Goal: Obtain resource: Download file/media

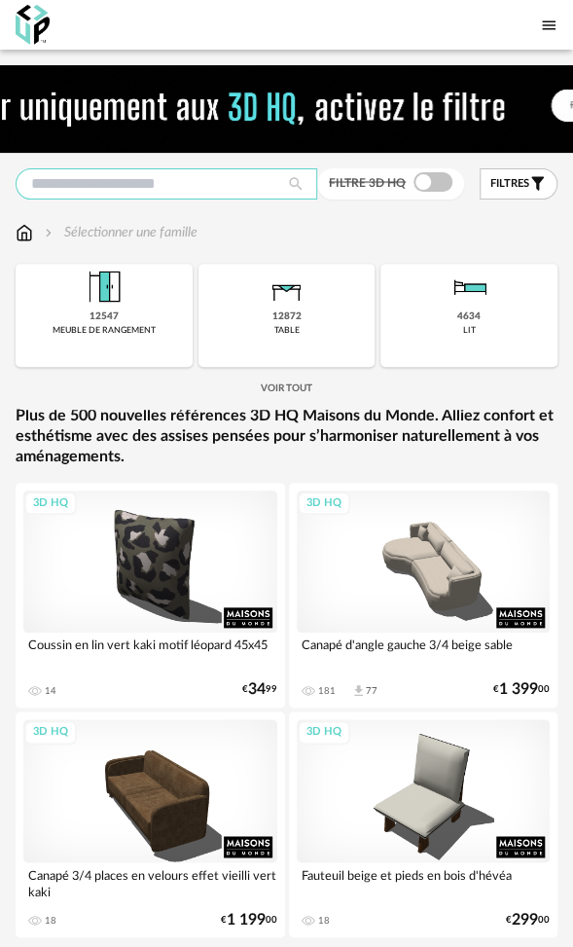
click at [199, 187] on input "text" at bounding box center [167, 183] width 302 height 31
click at [194, 188] on input "text" at bounding box center [167, 183] width 302 height 31
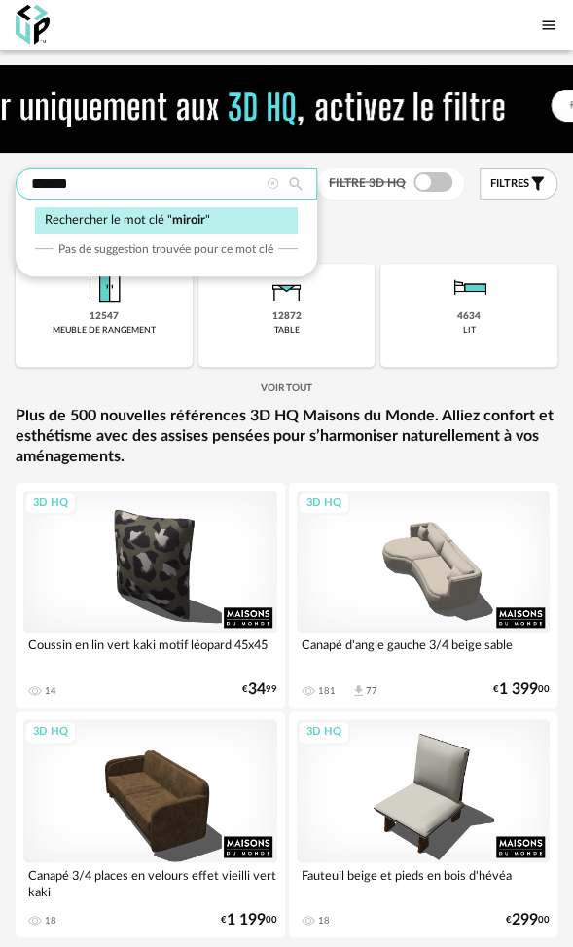
type input "******"
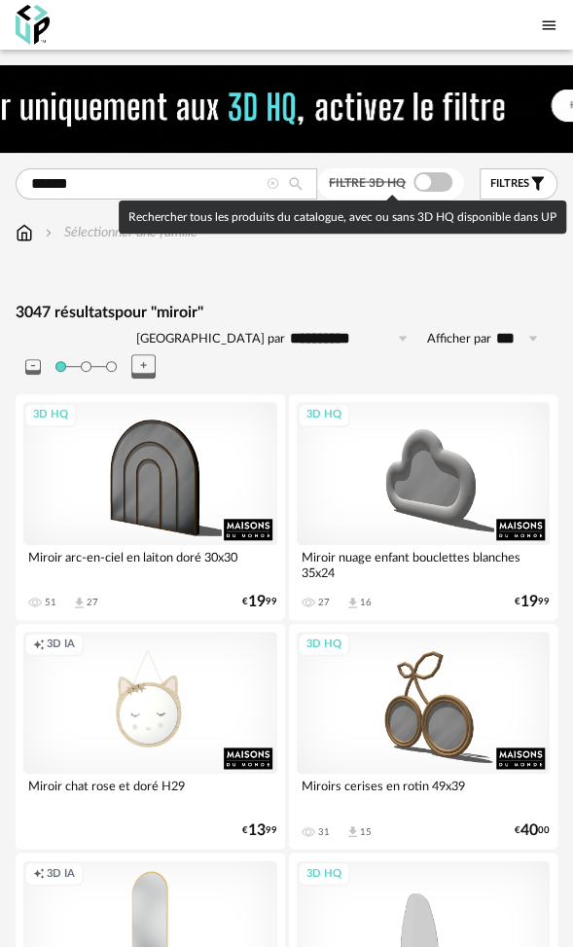
click at [420, 180] on span at bounding box center [433, 181] width 39 height 19
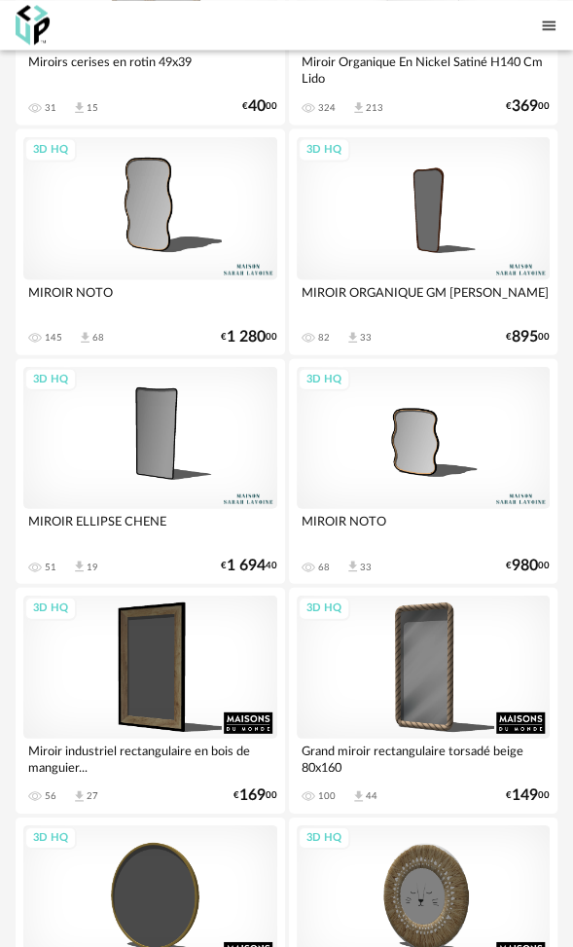
scroll to position [779, 0]
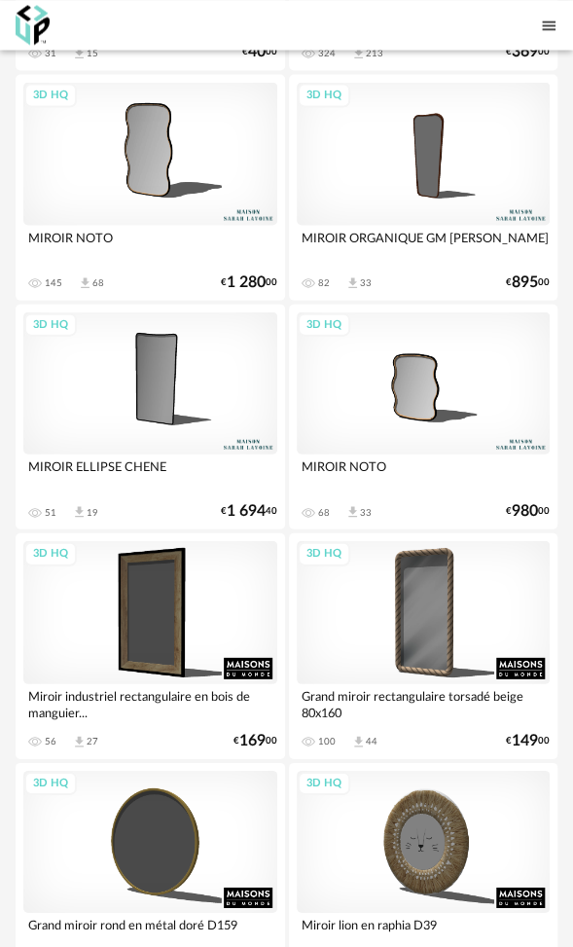
click at [413, 357] on div "3D HQ" at bounding box center [424, 382] width 254 height 143
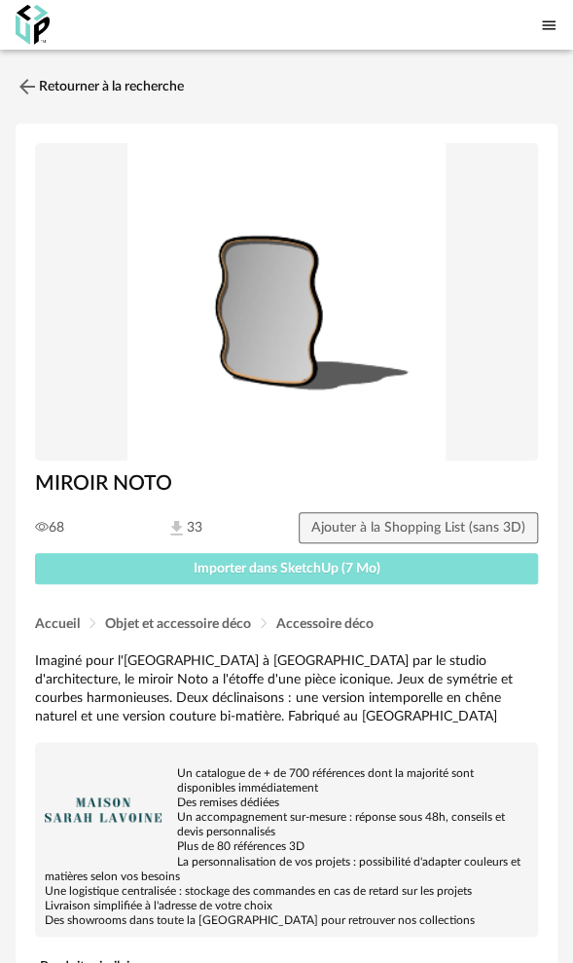
click at [253, 566] on span "Importer dans SketchUp (7 Mo)" at bounding box center [287, 569] width 187 height 14
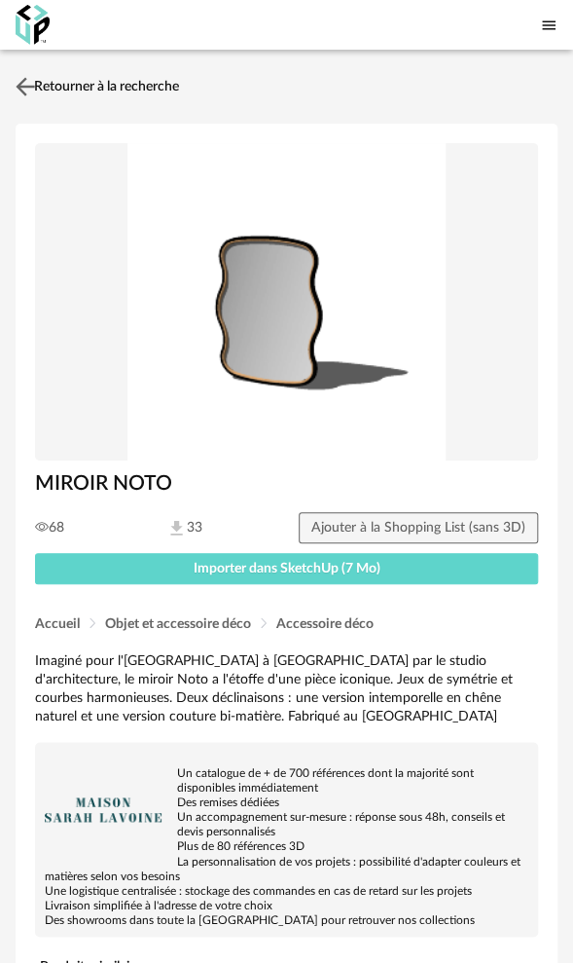
click at [23, 87] on img at bounding box center [26, 86] width 28 height 28
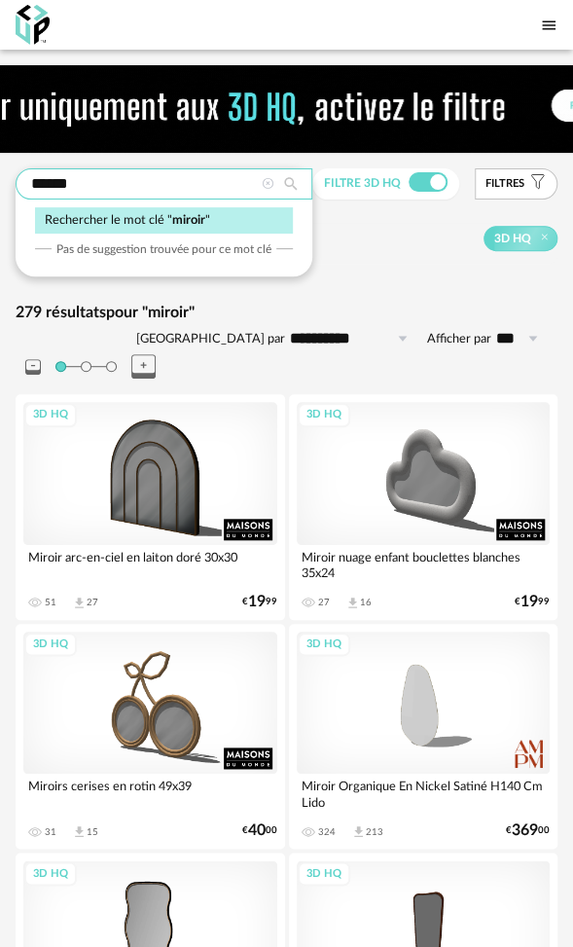
drag, startPoint x: 88, startPoint y: 181, endPoint x: -74, endPoint y: 184, distance: 161.6
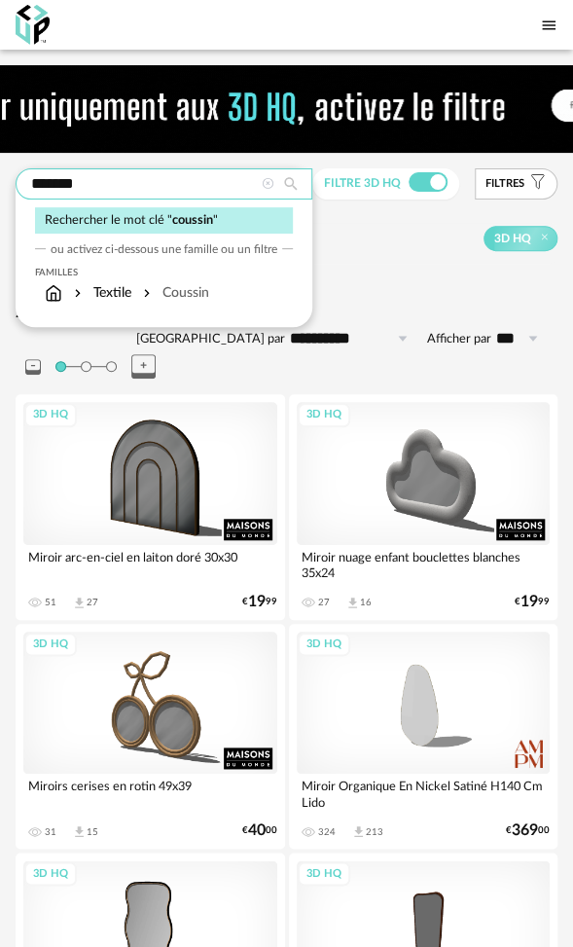
type input "*******"
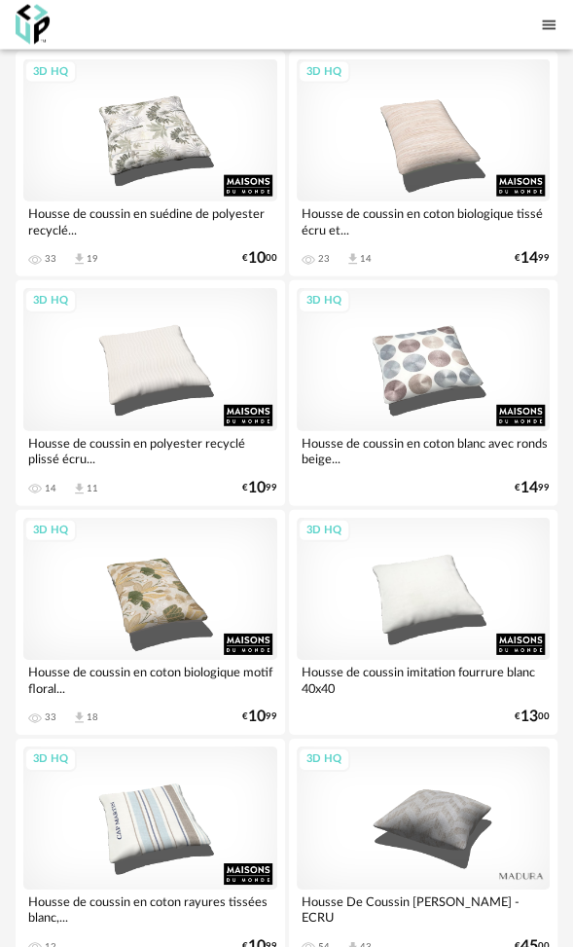
scroll to position [5998, 0]
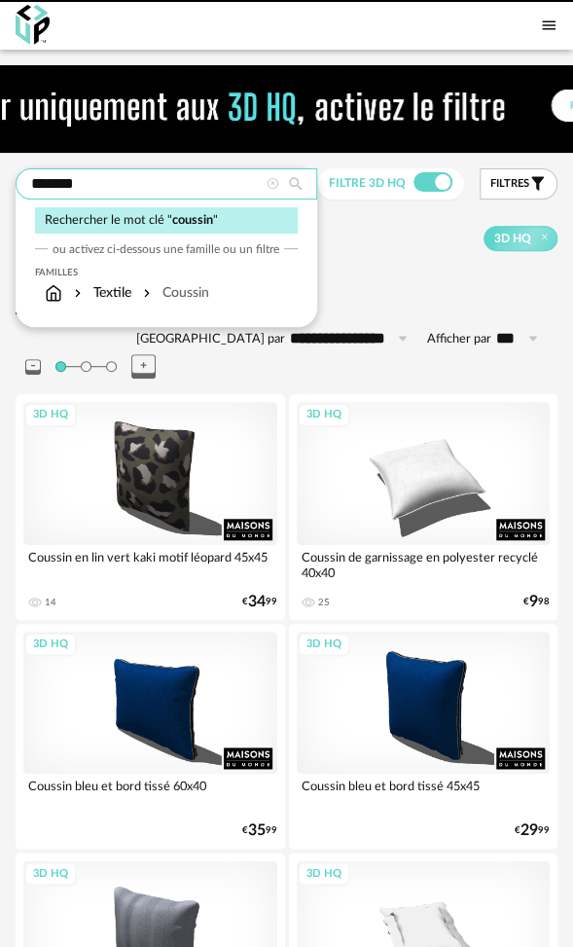
drag, startPoint x: 0, startPoint y: 0, endPoint x: -28, endPoint y: 176, distance: 178.4
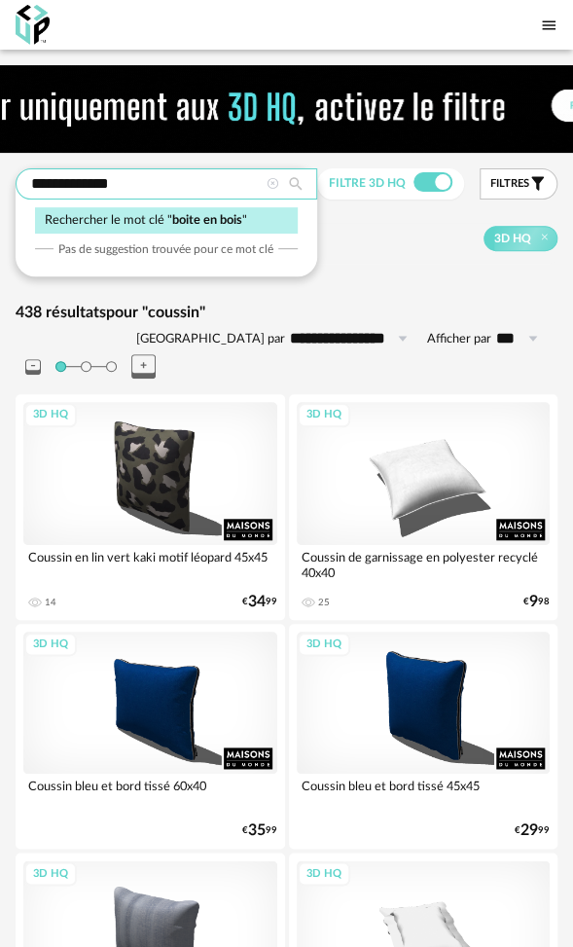
type input "**********"
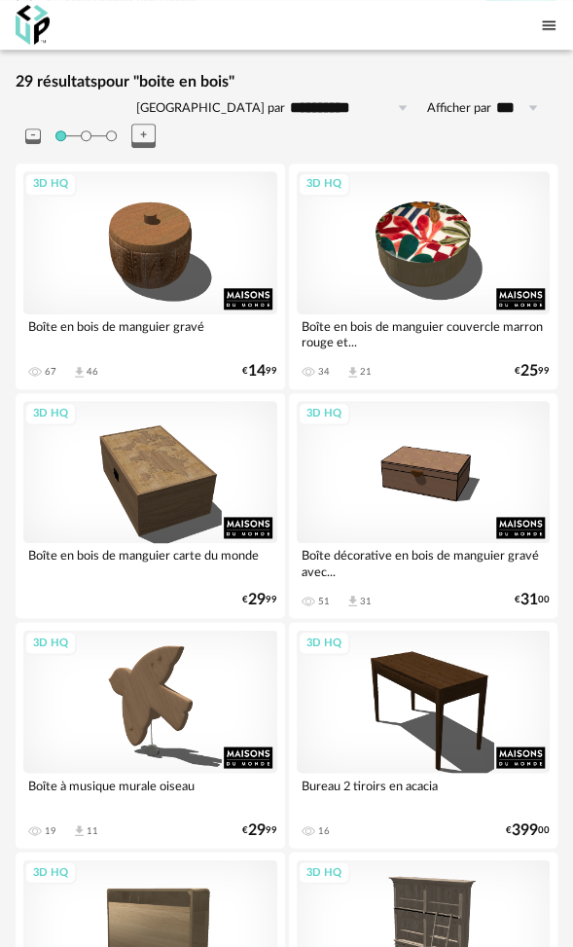
scroll to position [292, 0]
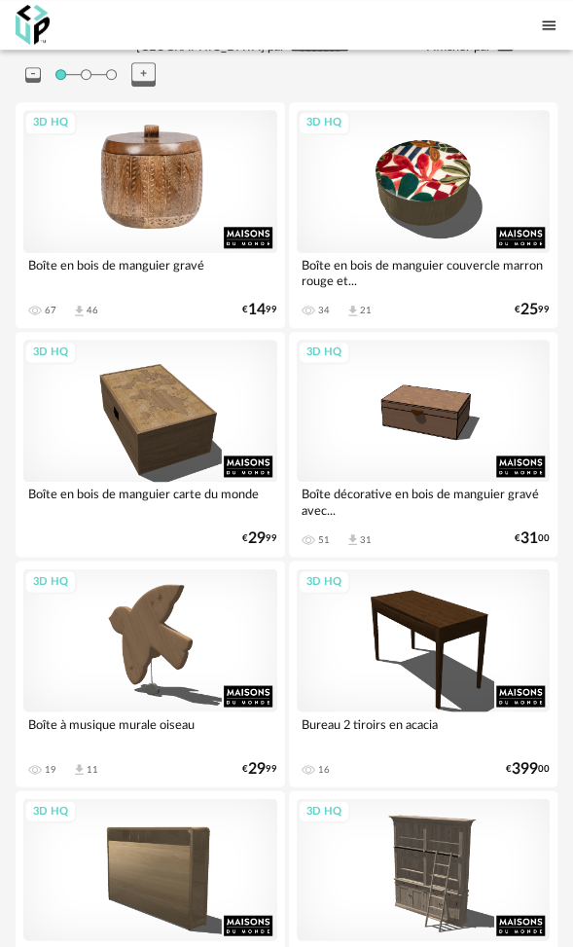
click at [174, 165] on div "3D HQ" at bounding box center [150, 181] width 254 height 143
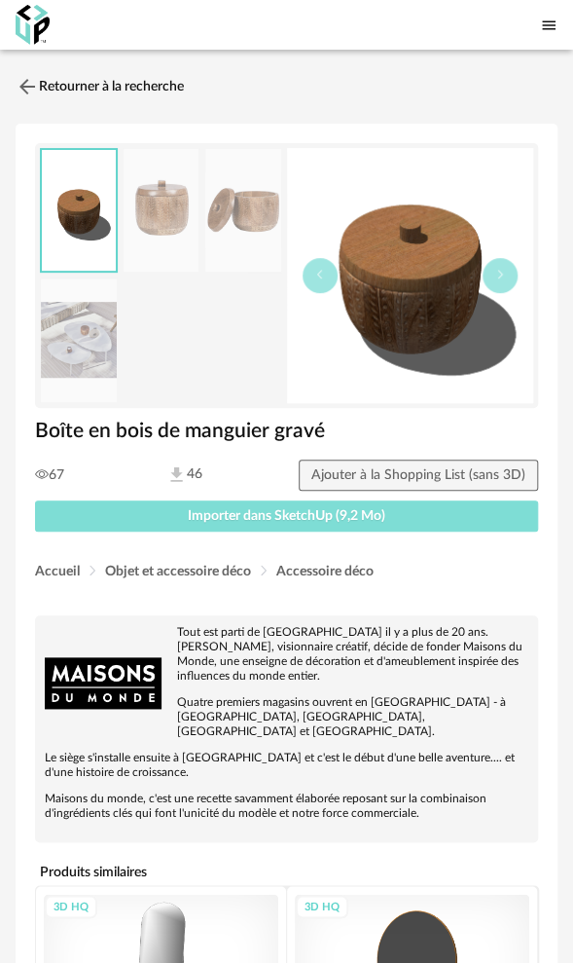
click at [298, 515] on span "Importer dans SketchUp (9,2 Mo)" at bounding box center [287, 516] width 198 height 14
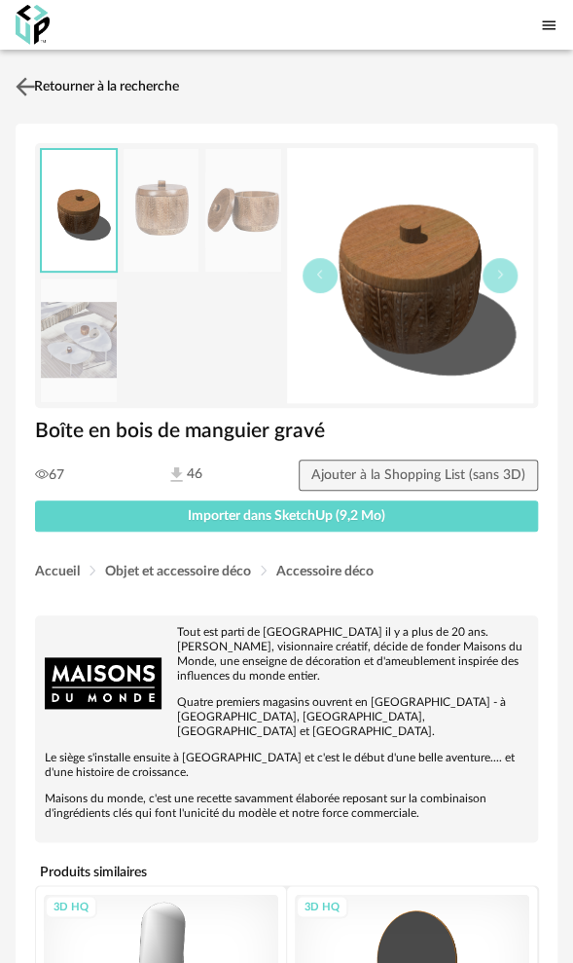
click at [83, 84] on link "Retourner à la recherche" at bounding box center [95, 86] width 168 height 43
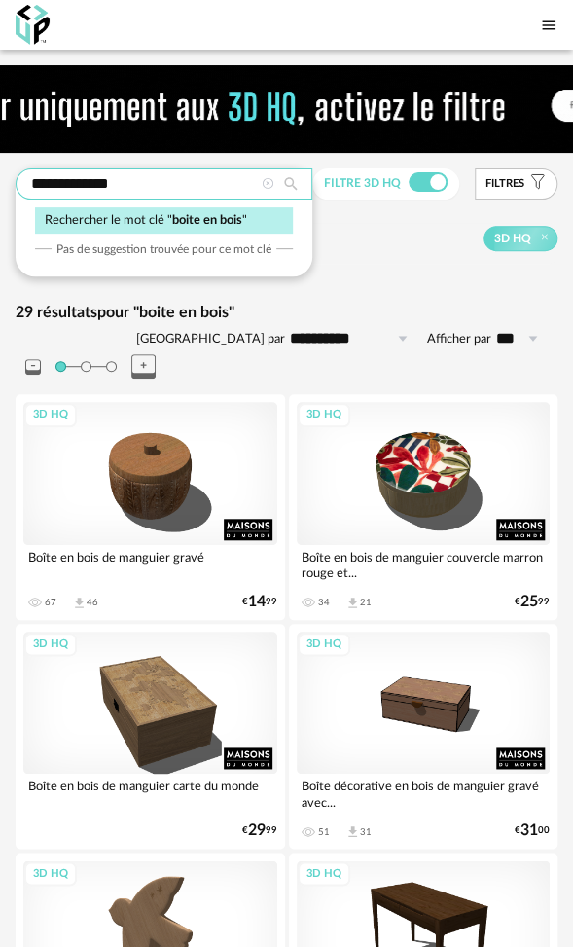
drag, startPoint x: 157, startPoint y: 189, endPoint x: 4, endPoint y: 187, distance: 152.8
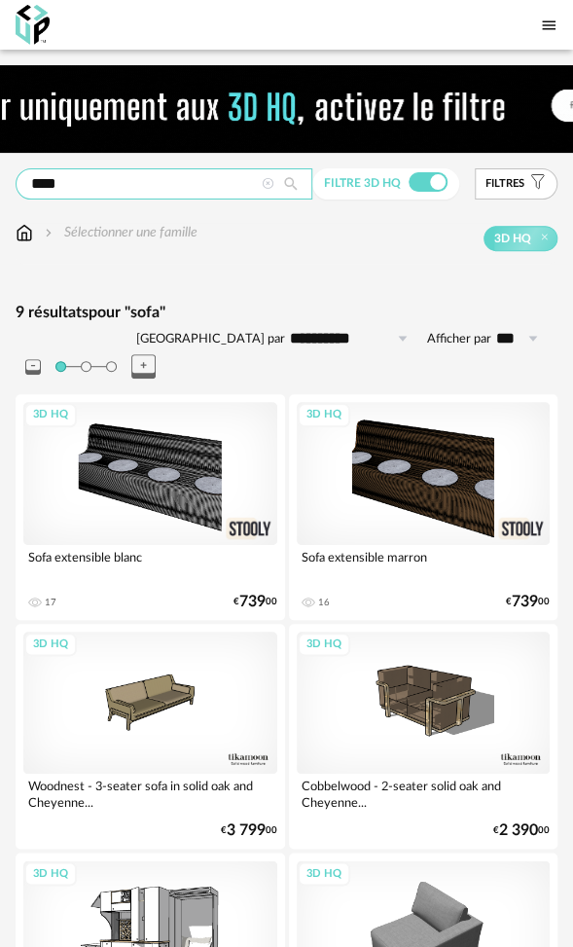
drag, startPoint x: 90, startPoint y: 185, endPoint x: -8, endPoint y: 185, distance: 97.3
click at [0, 185] on html "**********" at bounding box center [286, 871] width 573 height 1743
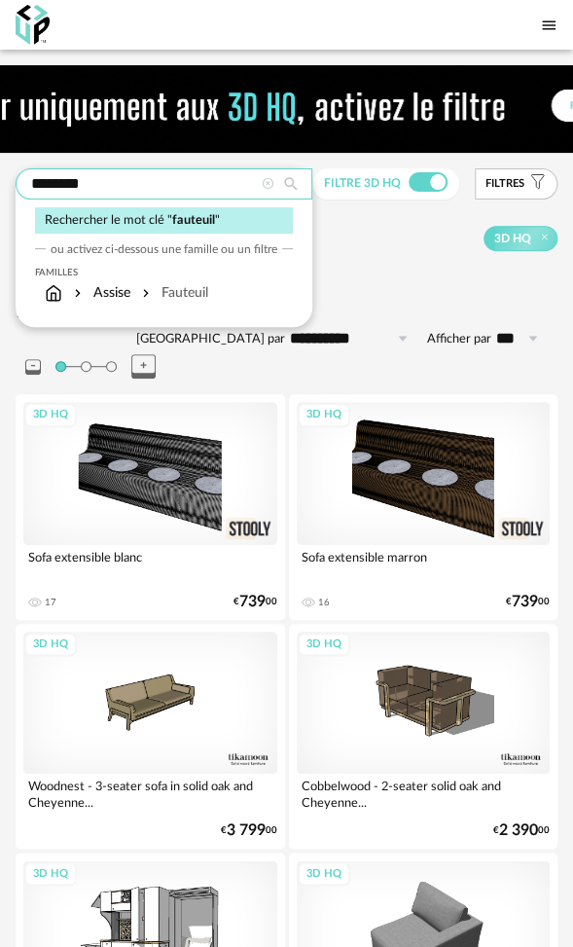
type input "********"
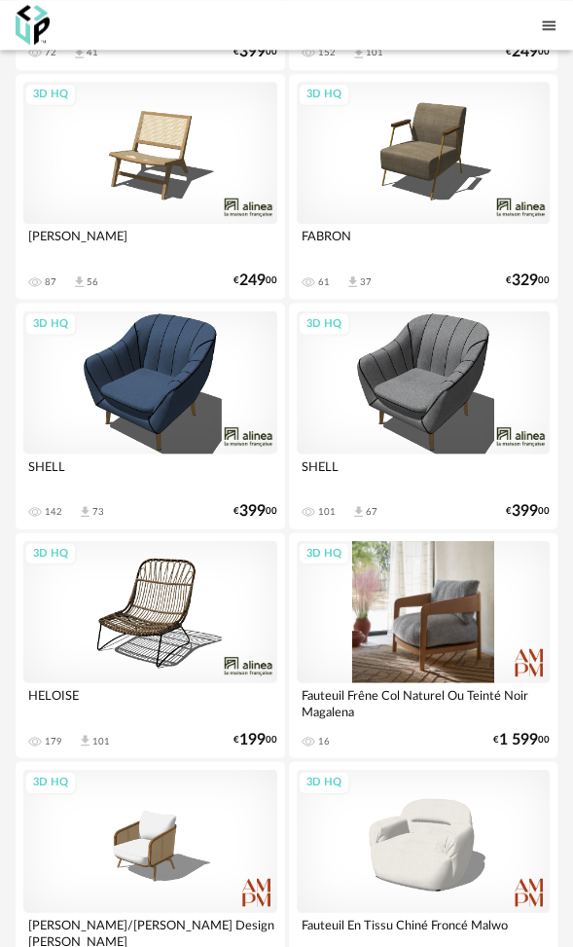
scroll to position [876, 0]
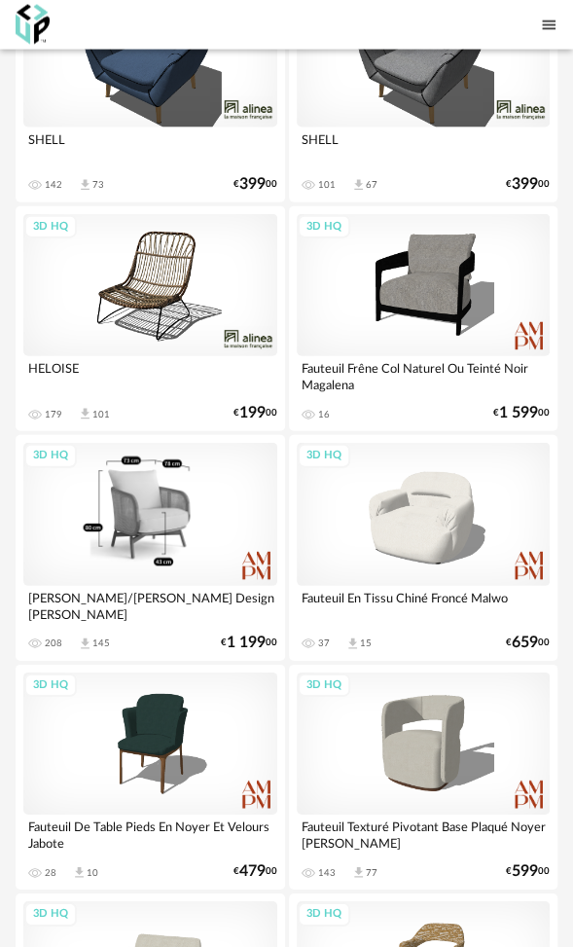
click at [173, 485] on div "3D HQ" at bounding box center [150, 514] width 254 height 143
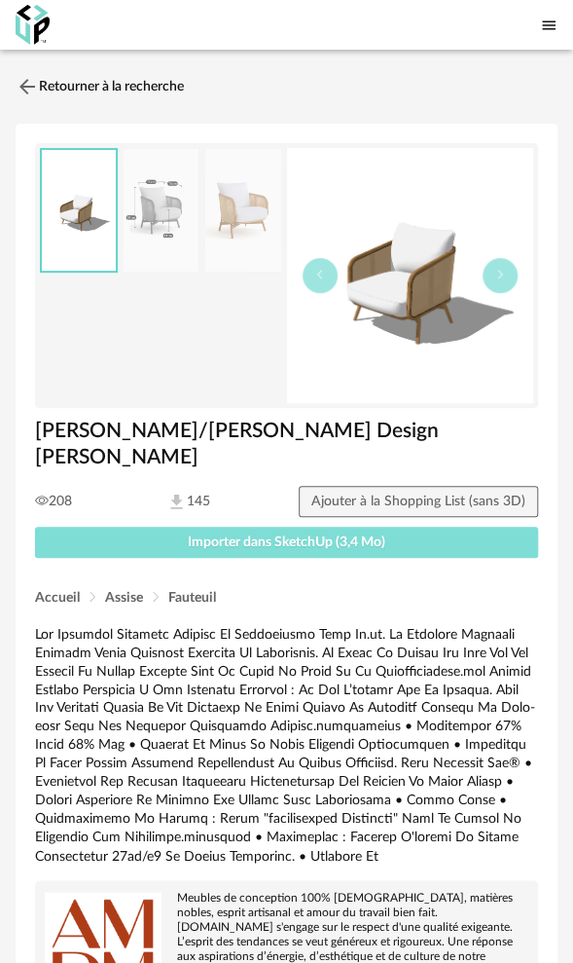
click at [310, 535] on span "Importer dans SketchUp (3,4 Mo)" at bounding box center [287, 542] width 198 height 14
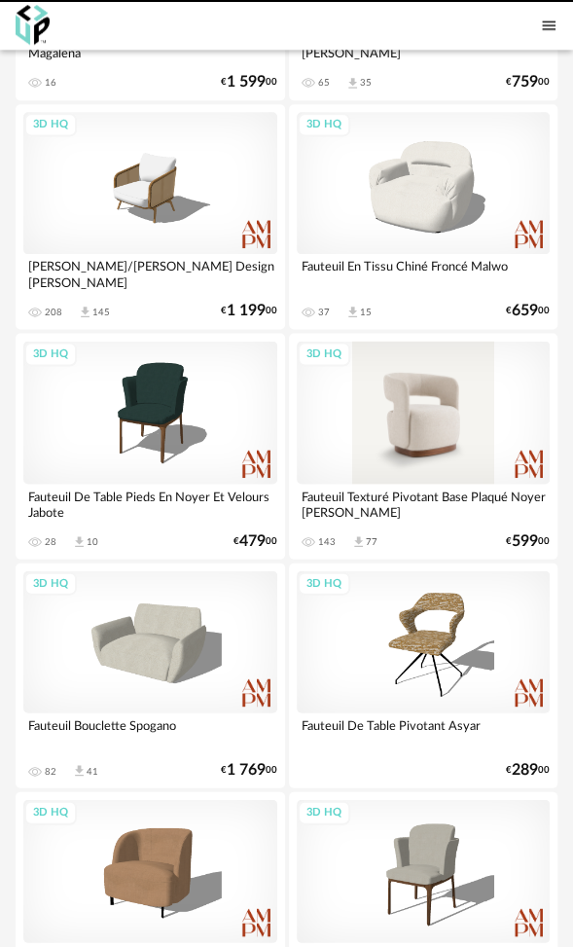
scroll to position [525, 0]
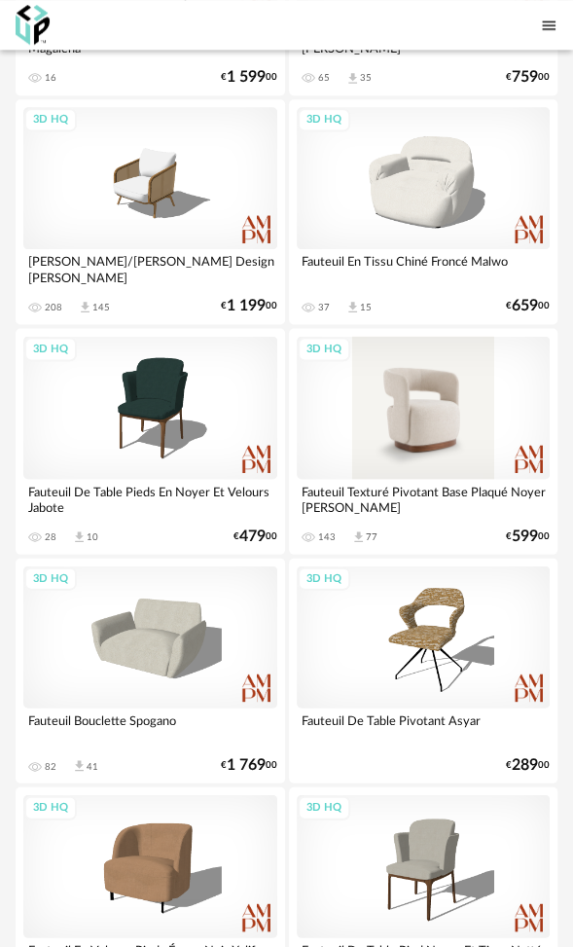
click at [424, 406] on div "3D HQ" at bounding box center [424, 407] width 254 height 143
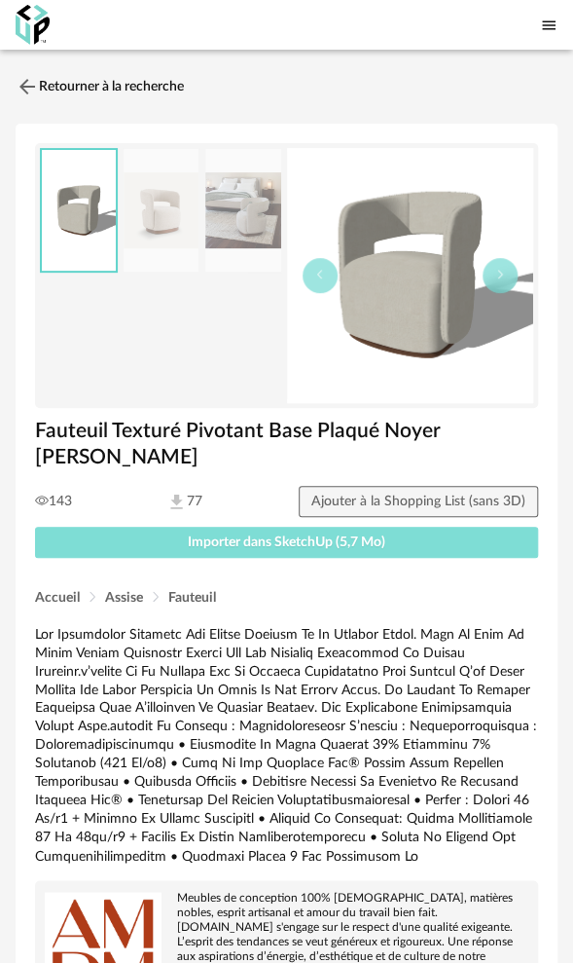
click at [167, 527] on button "Importer dans SketchUp (5,7 Mo)" at bounding box center [286, 542] width 503 height 31
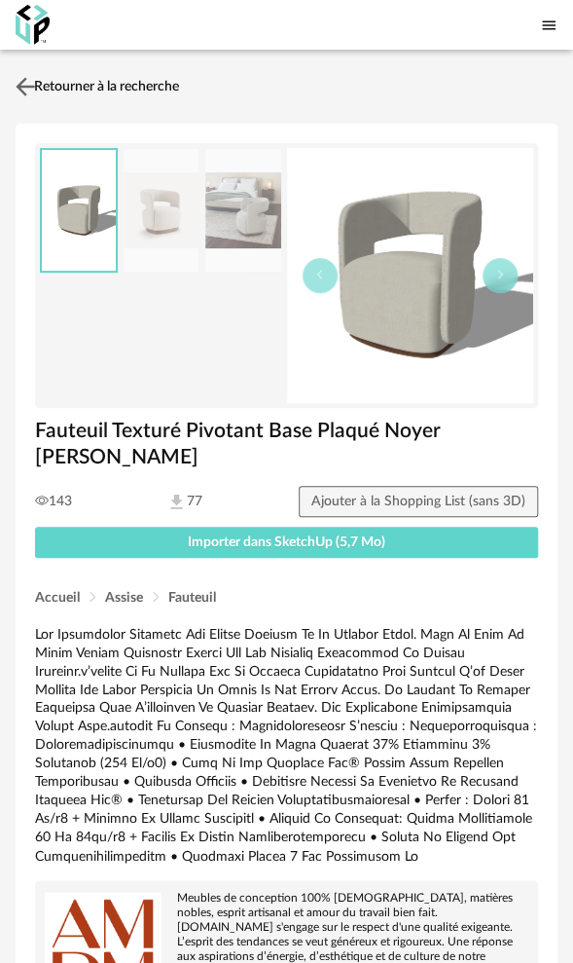
click at [89, 85] on link "Retourner à la recherche" at bounding box center [95, 86] width 168 height 43
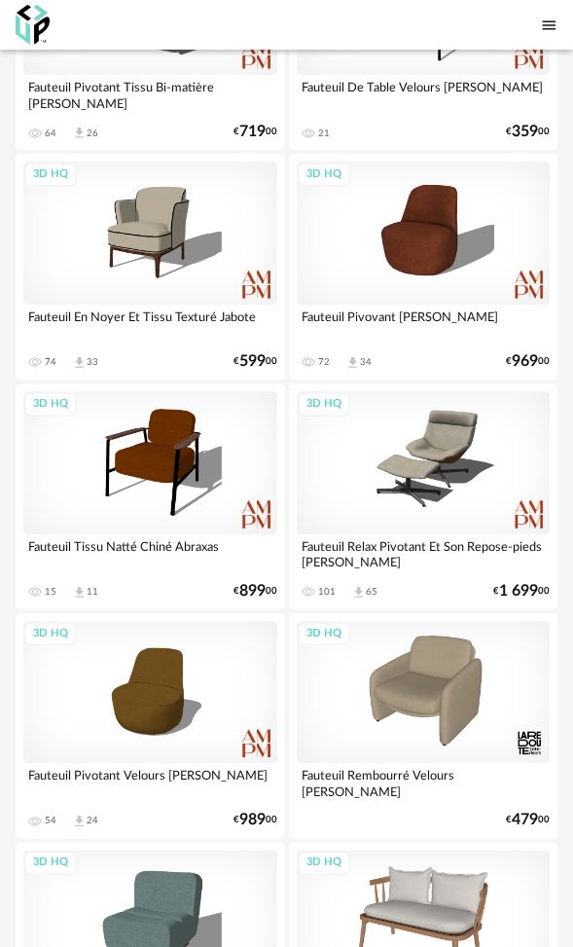
scroll to position [1630, 0]
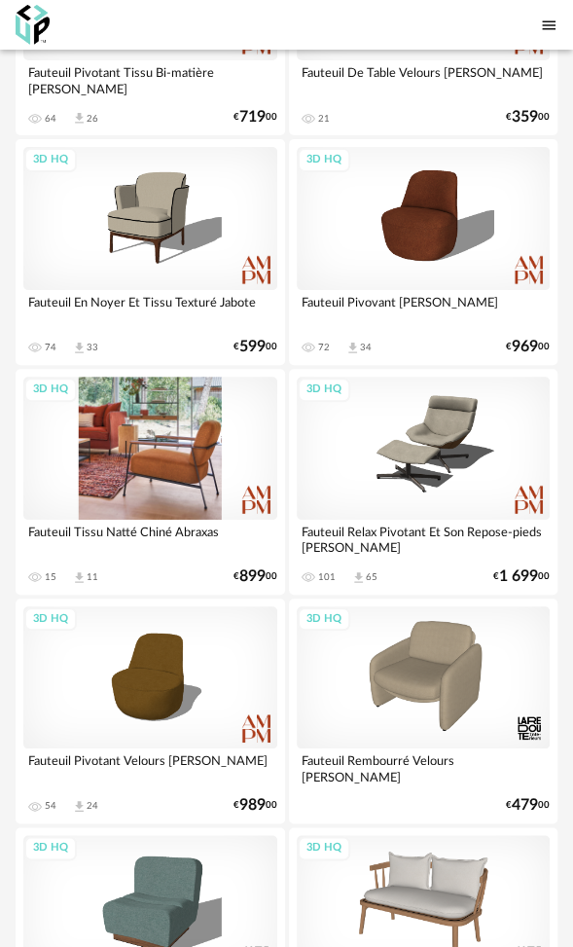
click at [173, 438] on div "3D HQ" at bounding box center [150, 448] width 254 height 143
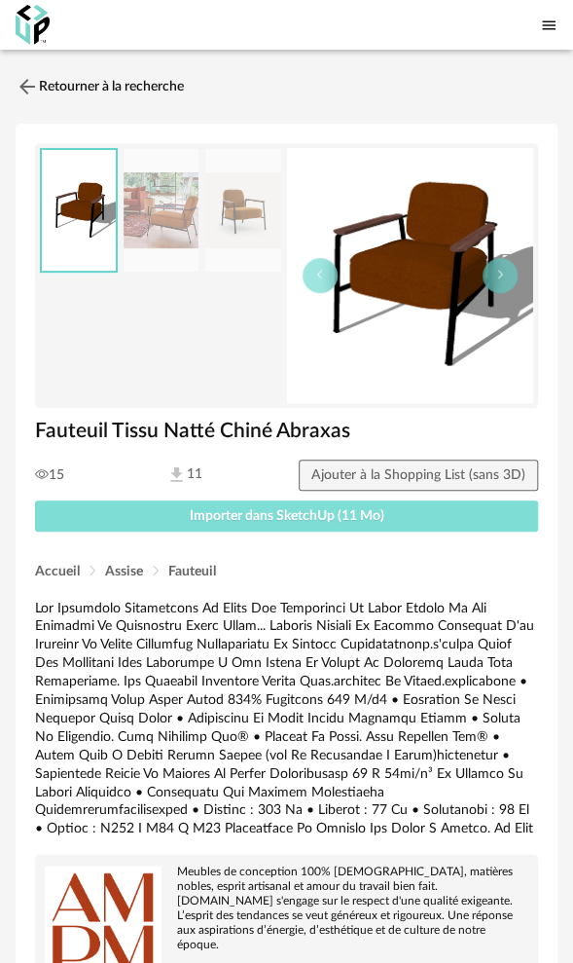
click at [280, 515] on span "Importer dans SketchUp (11 Mo)" at bounding box center [287, 516] width 195 height 14
click at [35, 500] on button "Importer dans SketchUp (11 Mo)" at bounding box center [286, 515] width 503 height 31
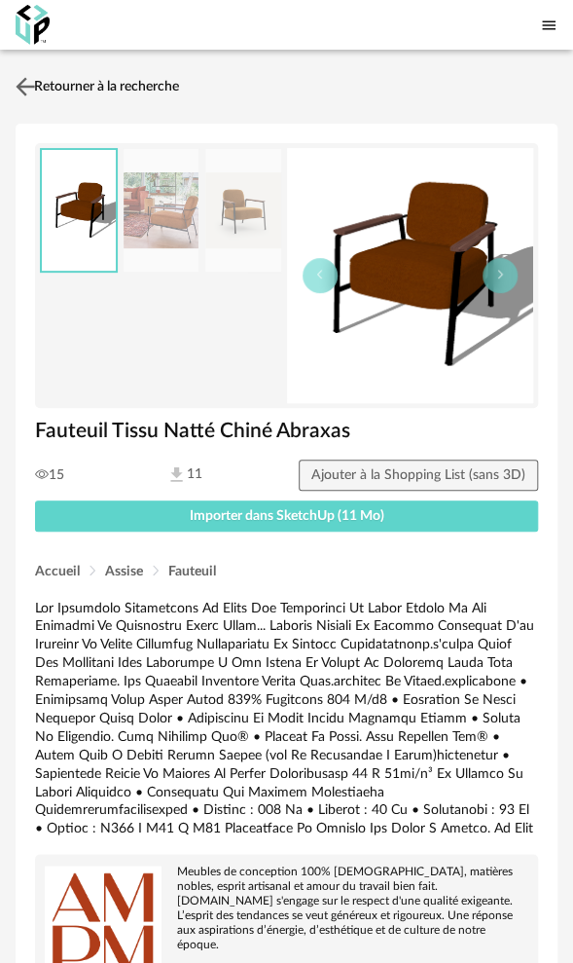
click at [132, 88] on link "Retourner à la recherche" at bounding box center [95, 86] width 168 height 43
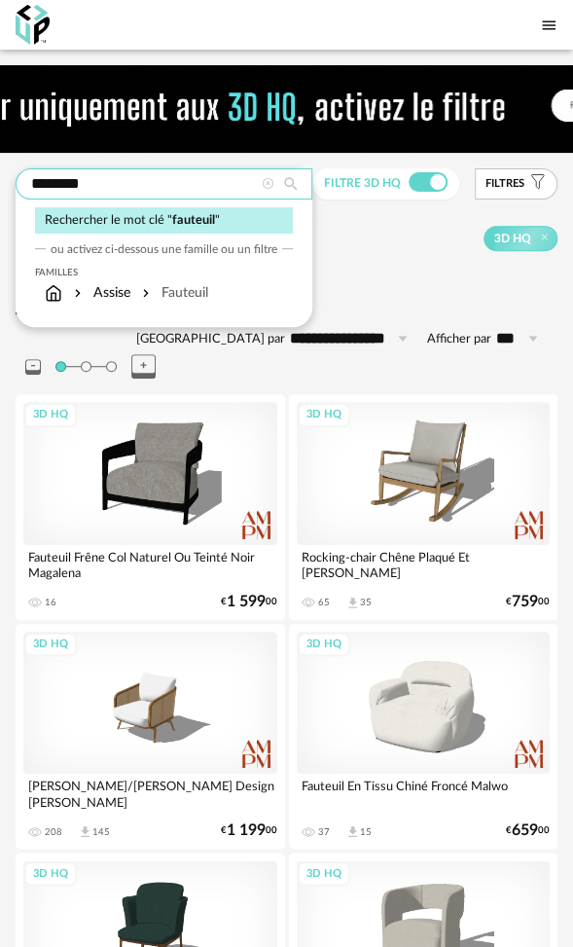
drag, startPoint x: 91, startPoint y: 180, endPoint x: -29, endPoint y: 184, distance: 119.8
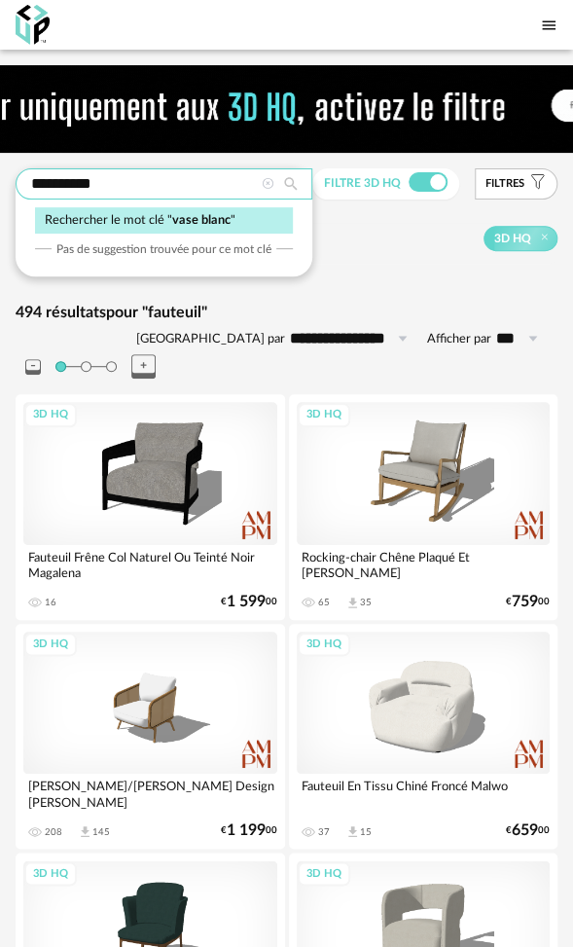
type input "**********"
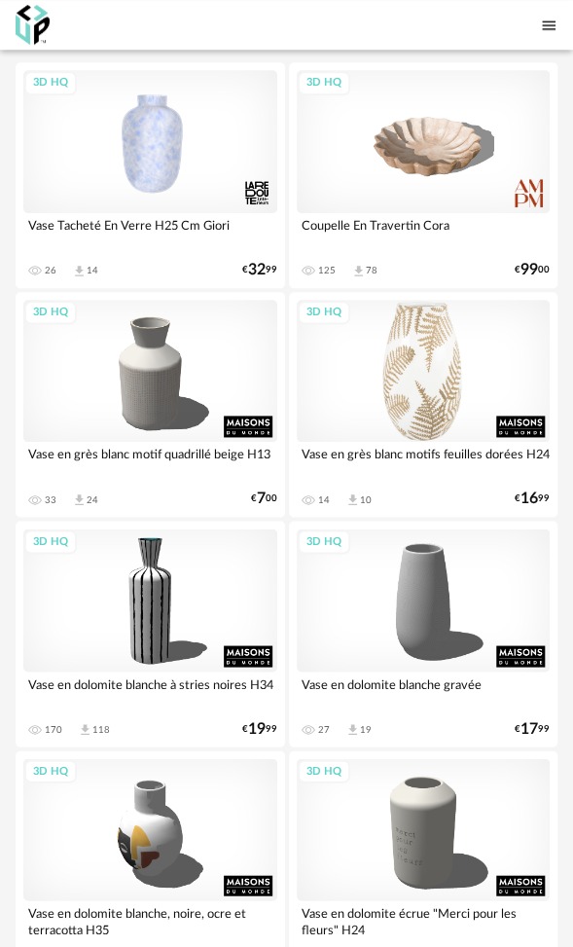
scroll to position [584, 0]
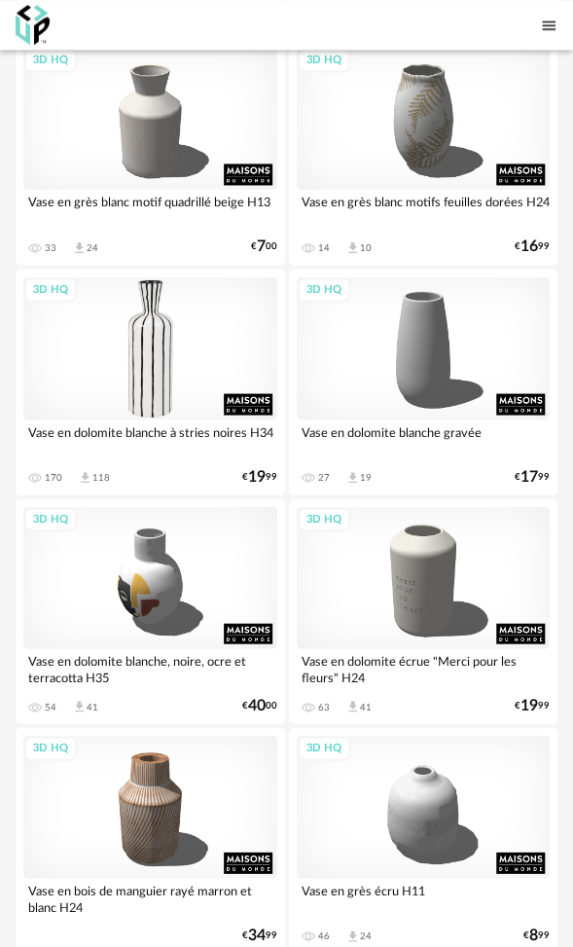
click at [150, 354] on div "3D HQ" at bounding box center [150, 347] width 254 height 143
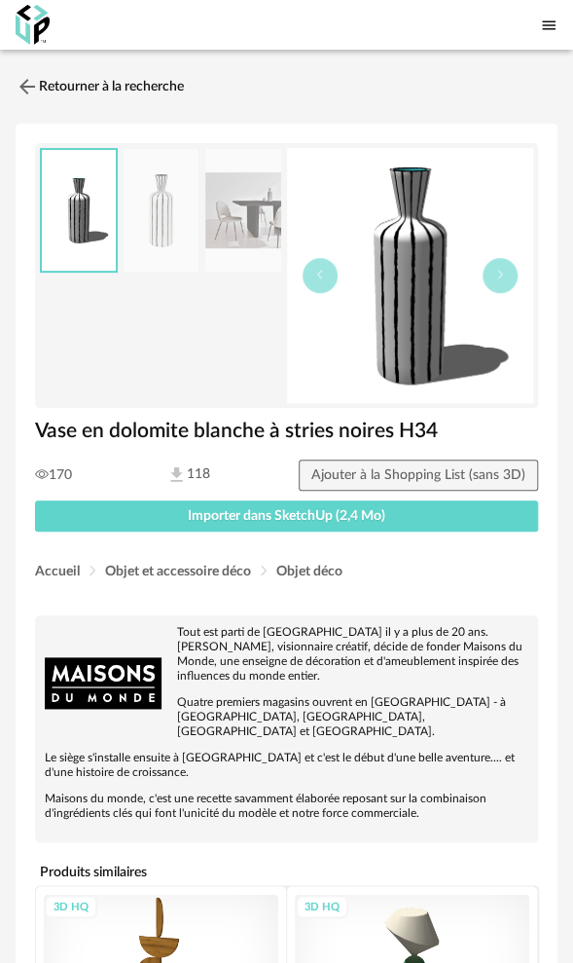
click at [247, 228] on img at bounding box center [243, 211] width 76 height 124
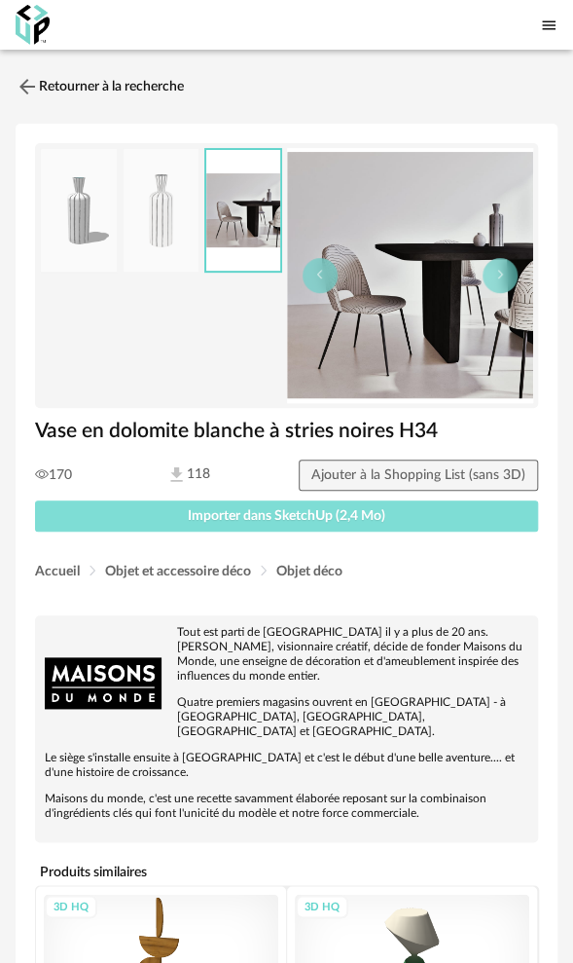
click at [290, 511] on span "Importer dans SketchUp (2,4 Mo)" at bounding box center [287, 516] width 198 height 14
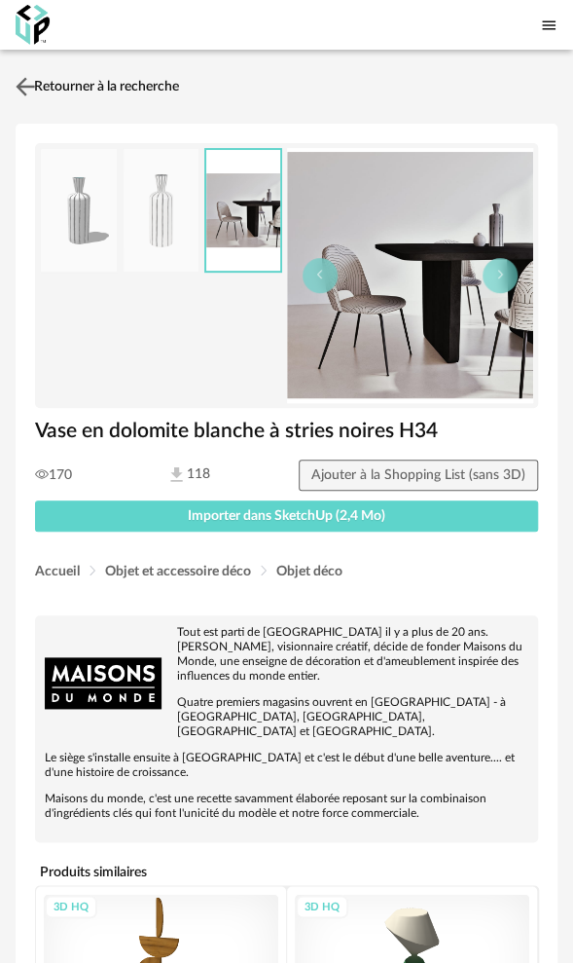
click at [162, 76] on link "Retourner à la recherche" at bounding box center [95, 86] width 168 height 43
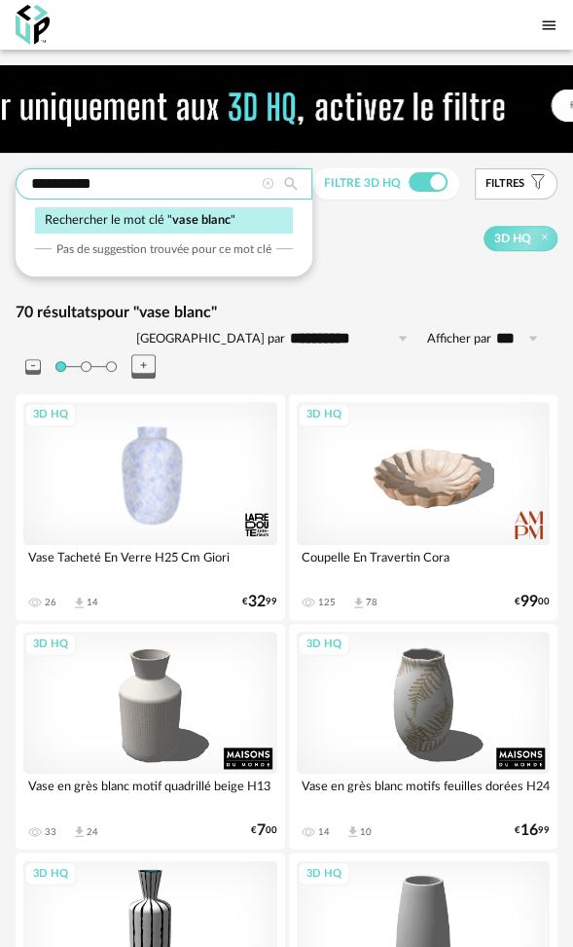
drag, startPoint x: 121, startPoint y: 186, endPoint x: -64, endPoint y: 179, distance: 185.1
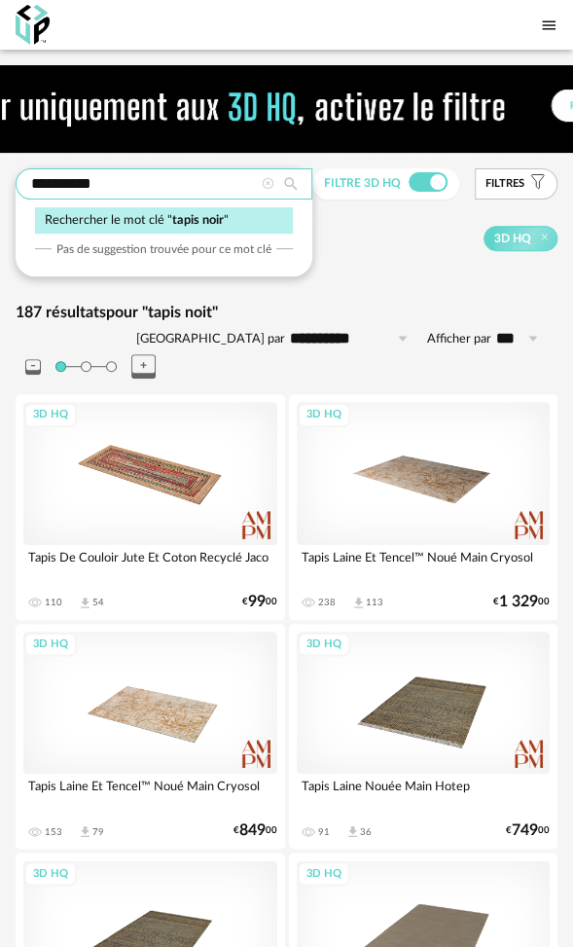
type input "**********"
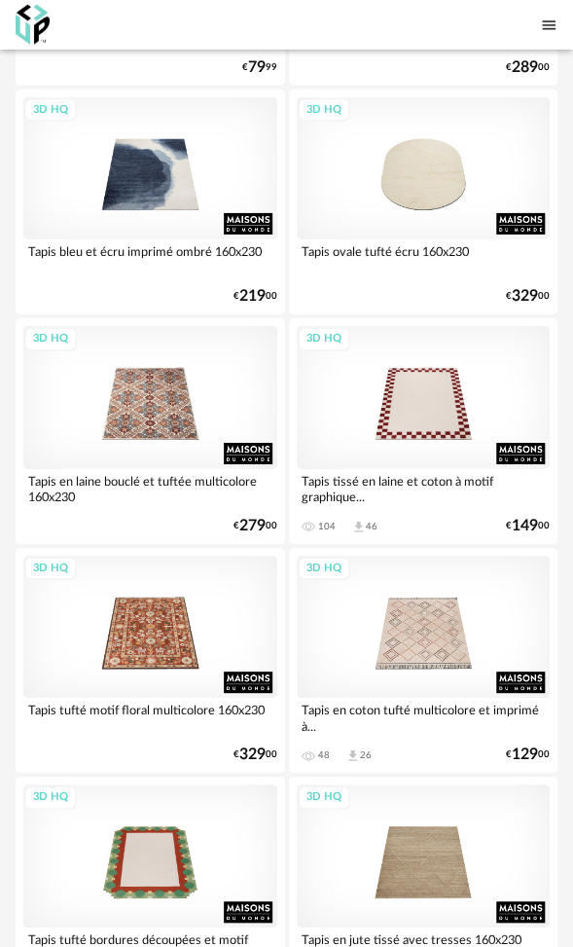
scroll to position [2920, 0]
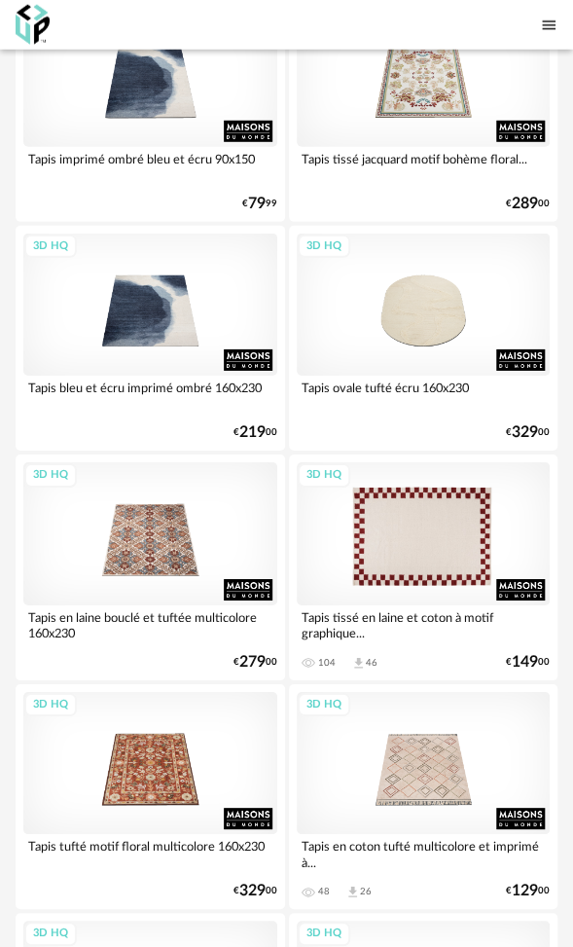
click at [445, 502] on div "3D HQ" at bounding box center [424, 533] width 254 height 143
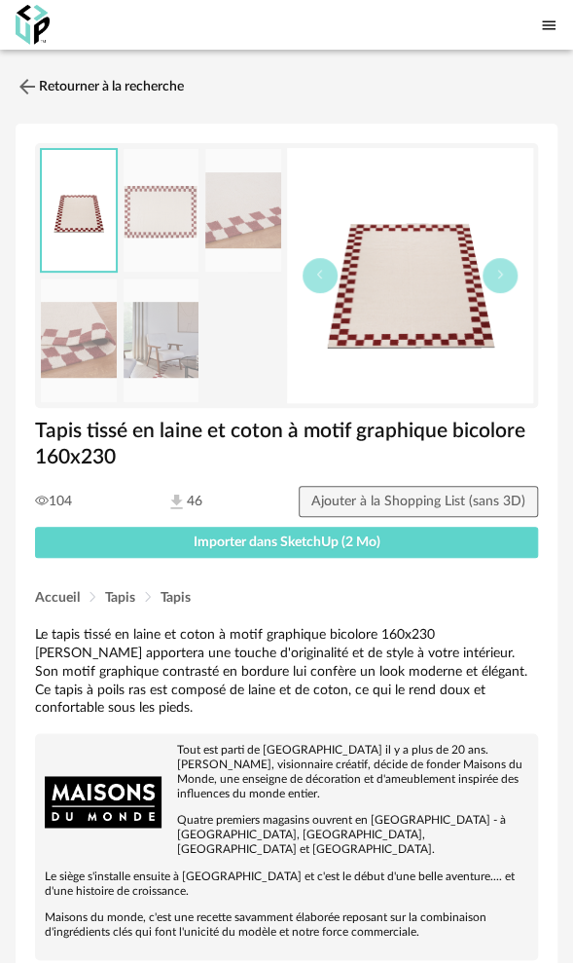
click at [153, 359] on img at bounding box center [162, 340] width 76 height 124
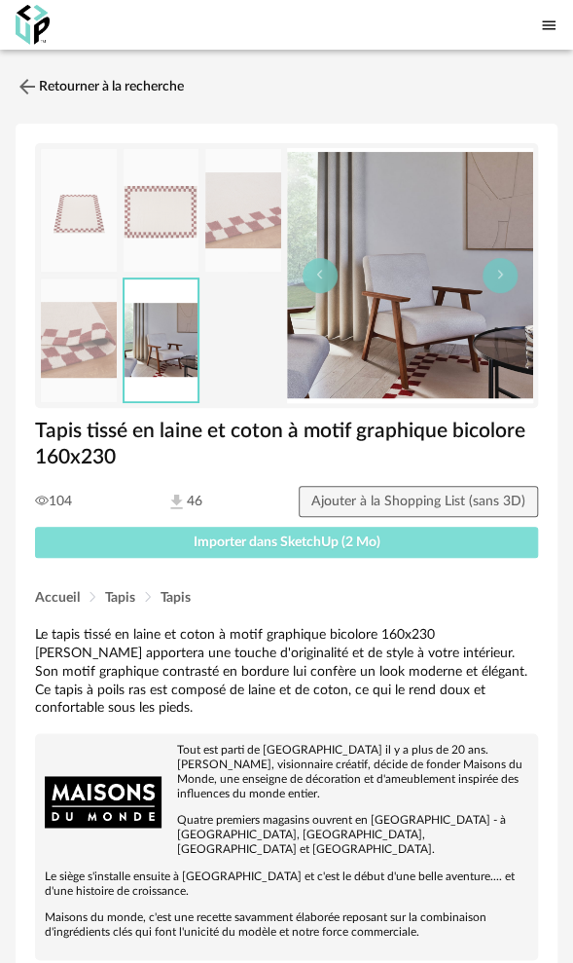
click at [290, 538] on span "Importer dans SketchUp (2 Mo)" at bounding box center [287, 542] width 187 height 14
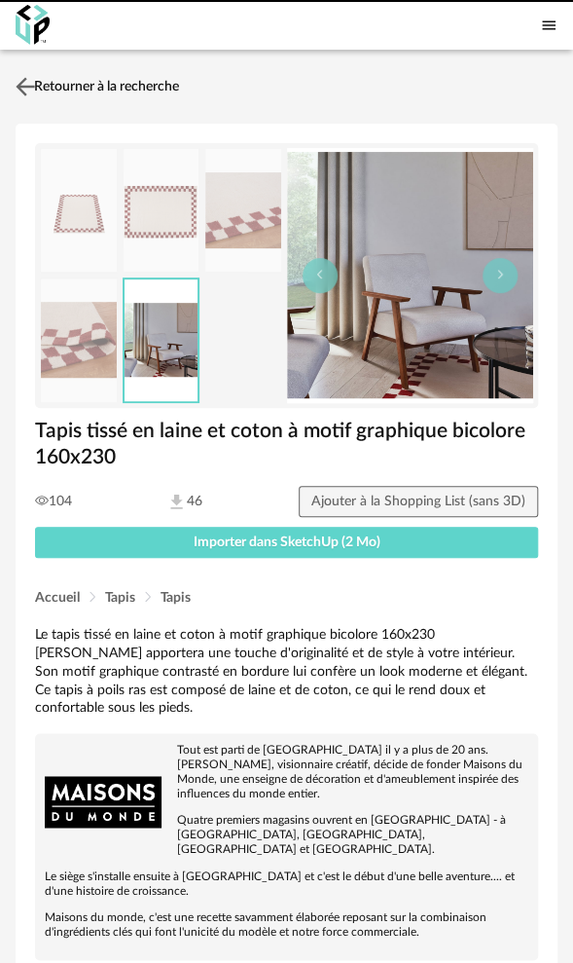
click at [86, 78] on link "Retourner à la recherche" at bounding box center [95, 86] width 168 height 43
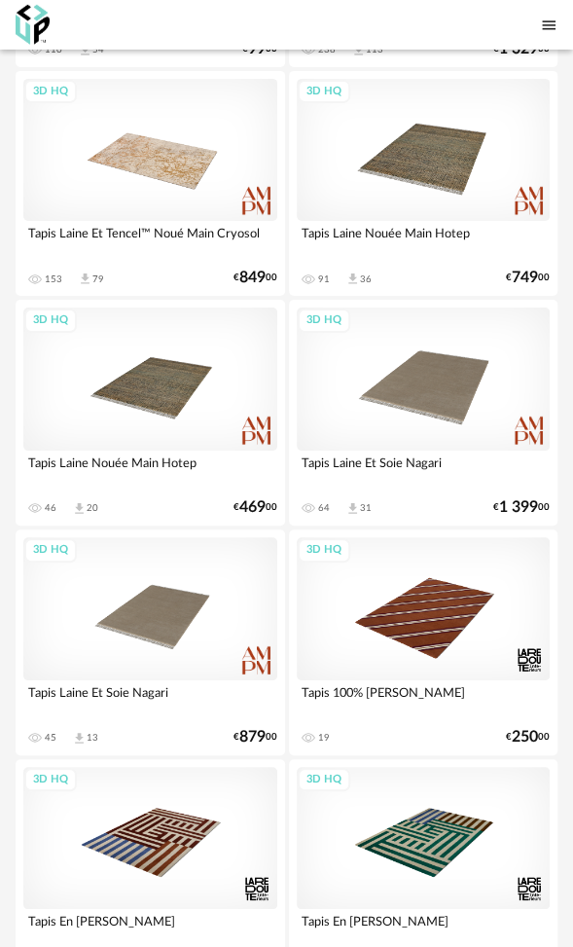
scroll to position [1461, 0]
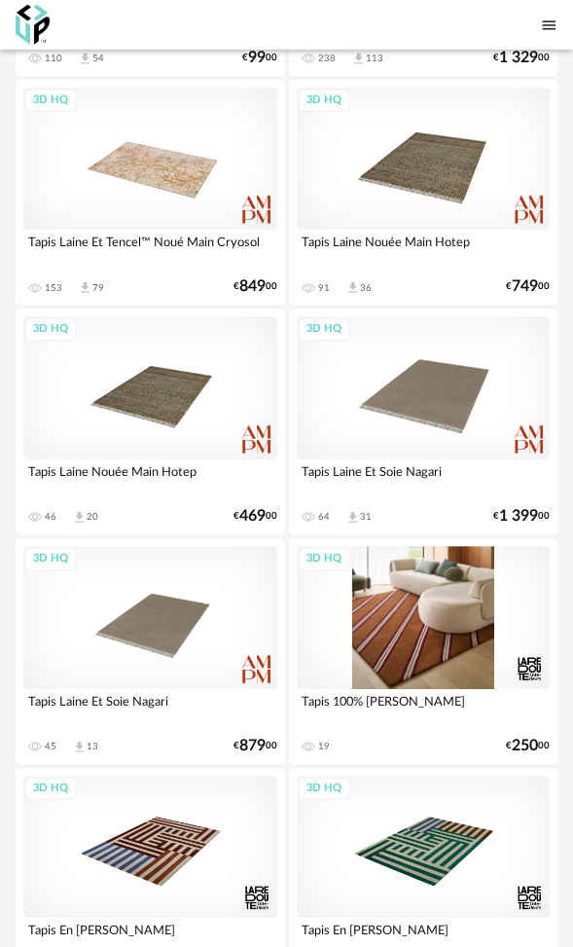
click at [423, 625] on div "3D HQ" at bounding box center [424, 617] width 254 height 143
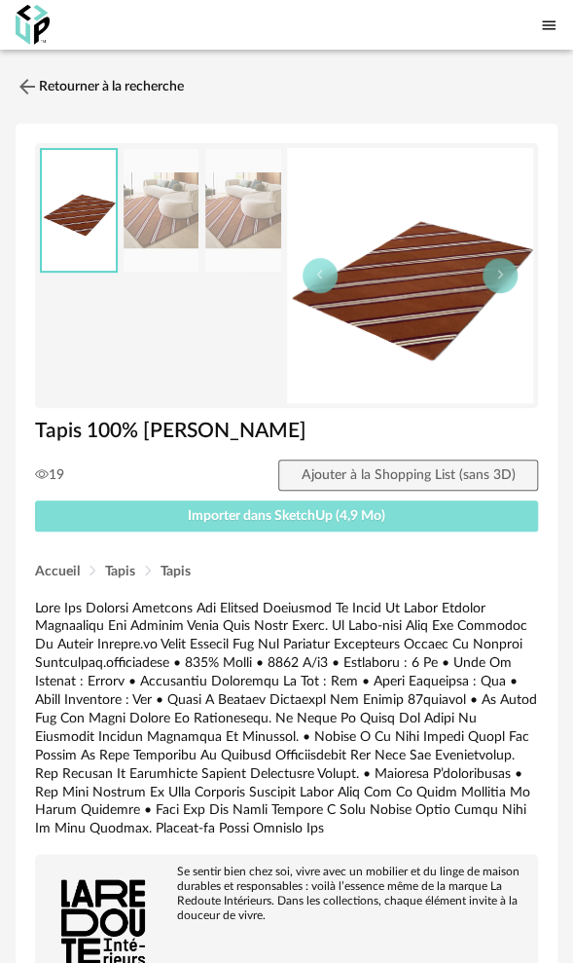
click at [285, 516] on span "Importer dans SketchUp (4,9 Mo)" at bounding box center [287, 516] width 198 height 14
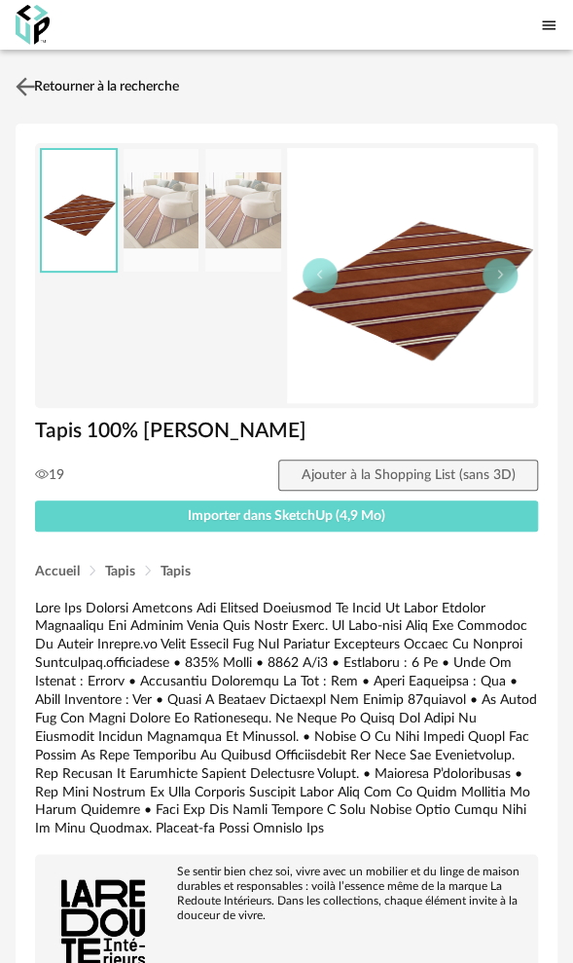
click at [27, 86] on img at bounding box center [26, 86] width 28 height 28
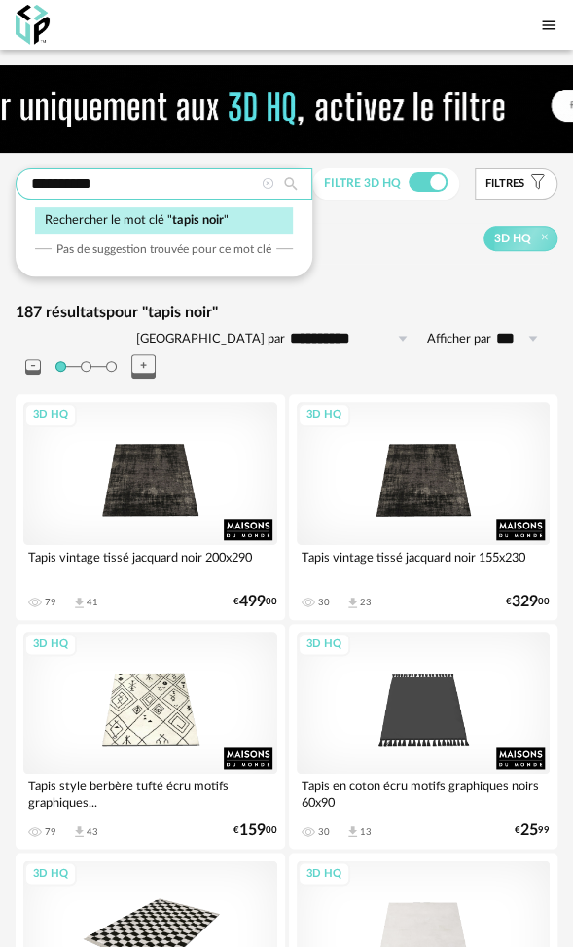
drag, startPoint x: 117, startPoint y: 185, endPoint x: -49, endPoint y: 178, distance: 165.6
type input "**********"
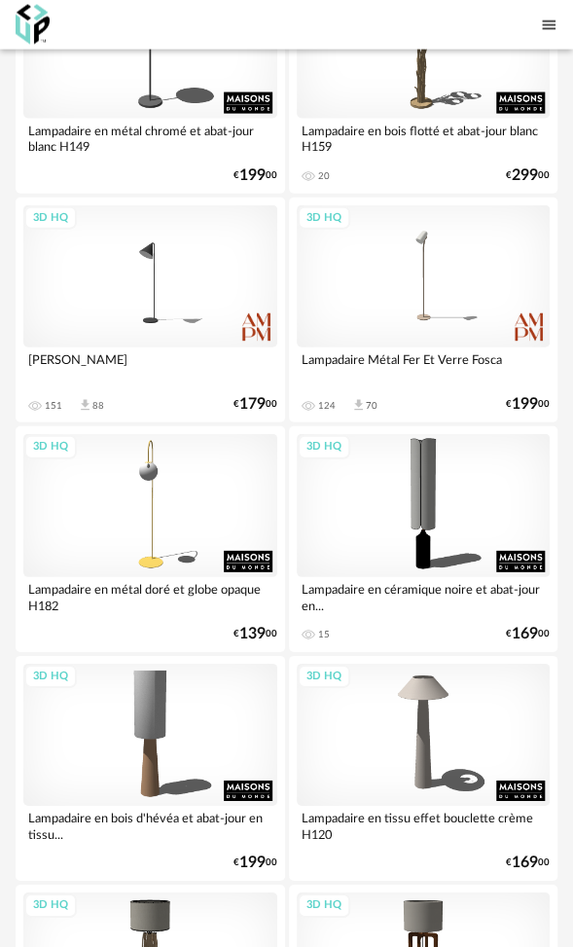
scroll to position [876, 0]
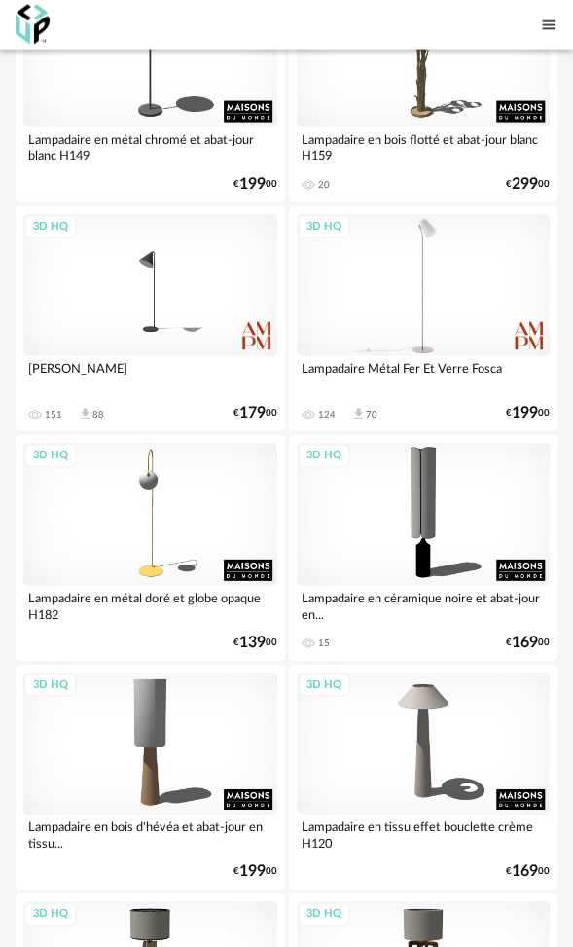
click at [426, 301] on div "3D HQ" at bounding box center [424, 285] width 254 height 143
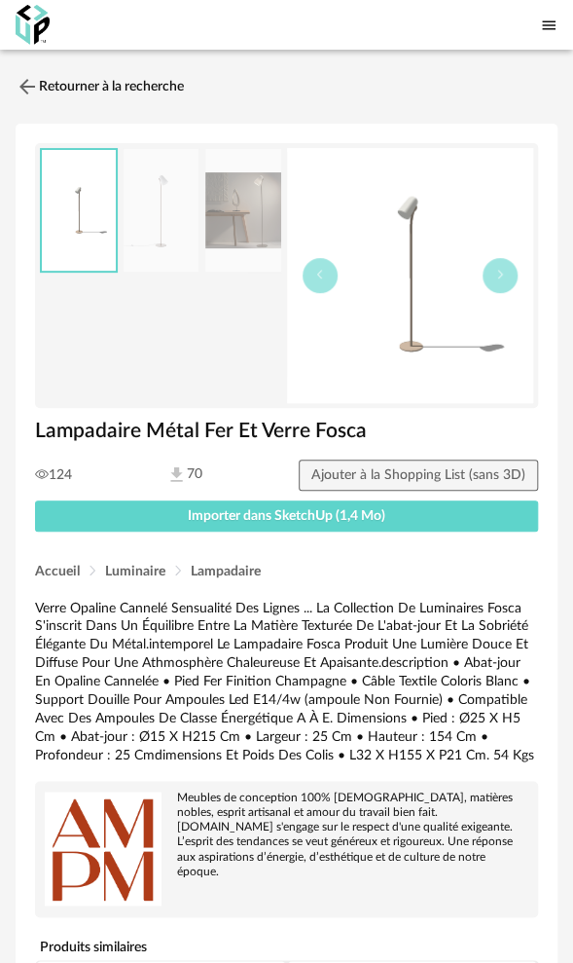
click at [230, 229] on img at bounding box center [243, 211] width 76 height 124
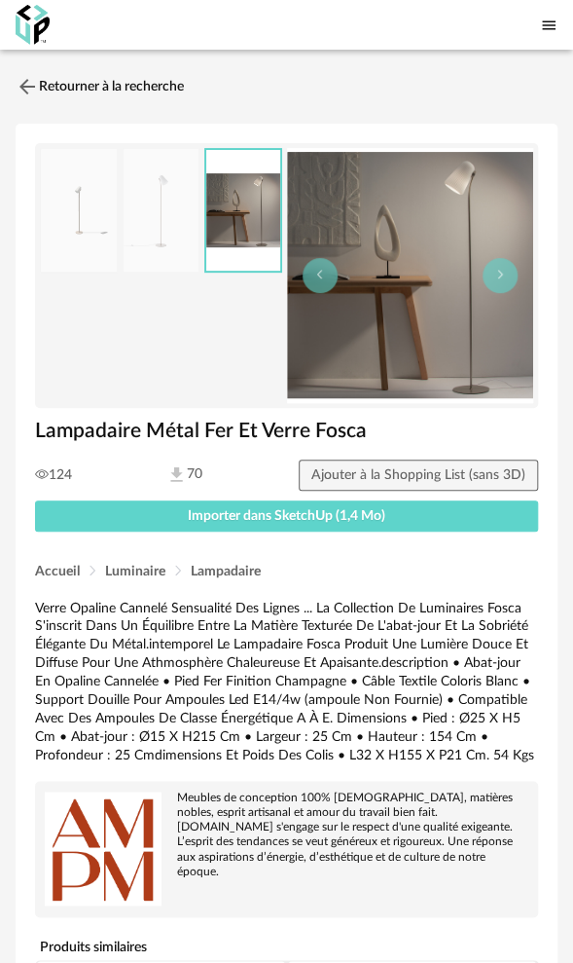
click at [186, 226] on img at bounding box center [162, 211] width 76 height 124
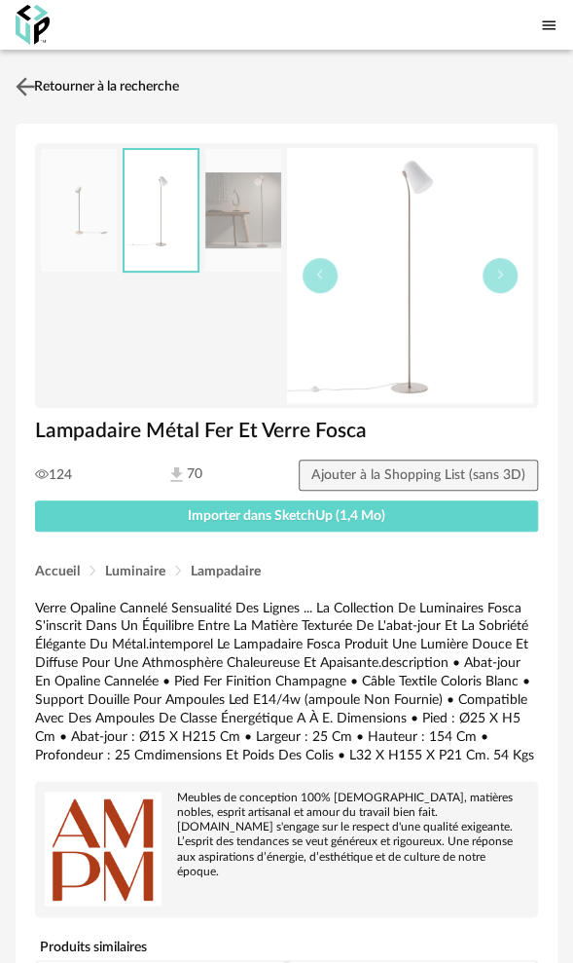
click at [64, 81] on link "Retourner à la recherche" at bounding box center [95, 86] width 168 height 43
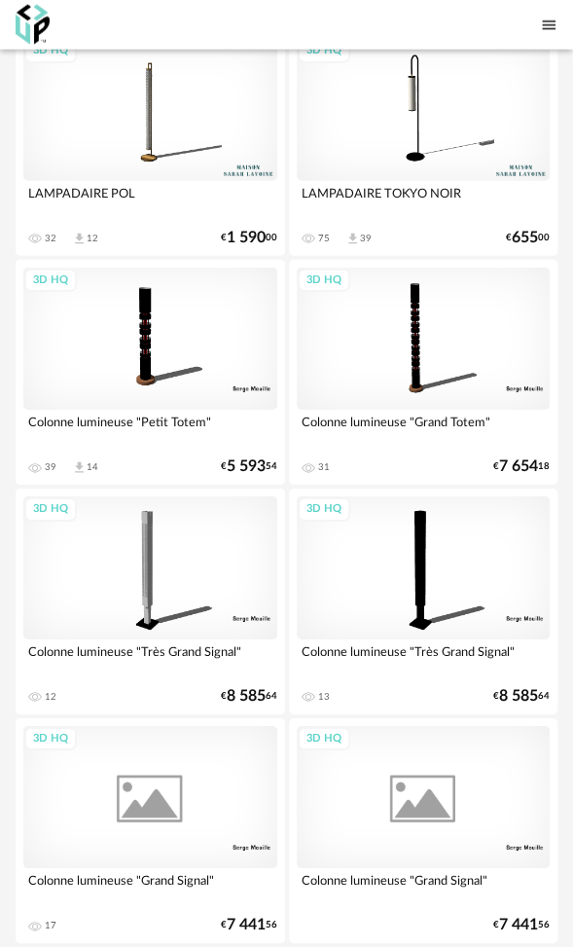
scroll to position [6327, 0]
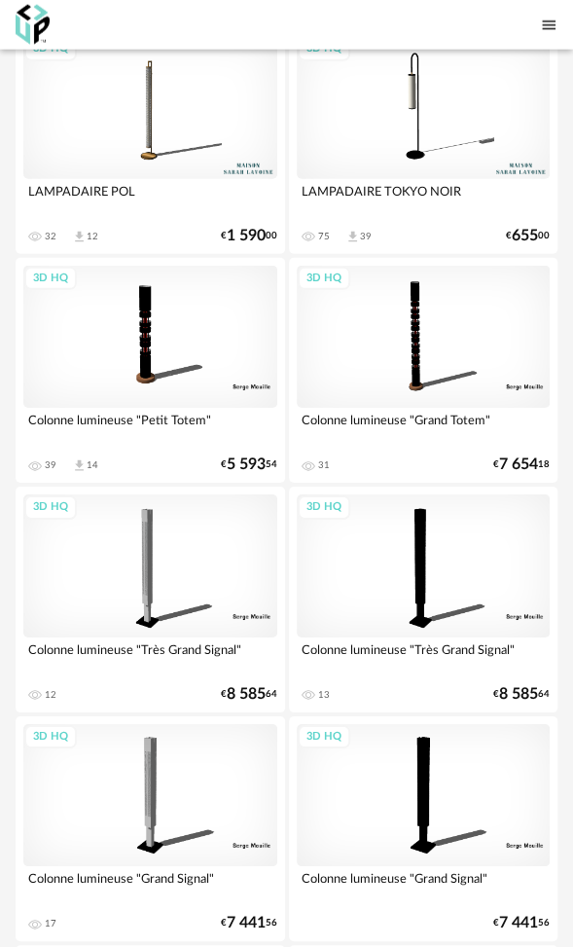
click at [144, 338] on div "3D HQ" at bounding box center [150, 337] width 254 height 143
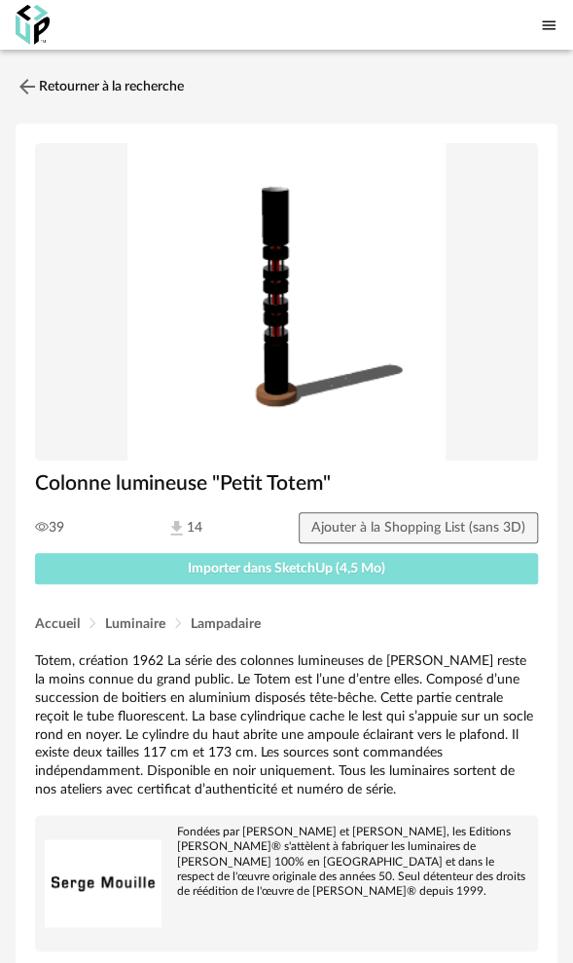
click at [268, 567] on span "Importer dans SketchUp (4,5 Mo)" at bounding box center [287, 569] width 198 height 14
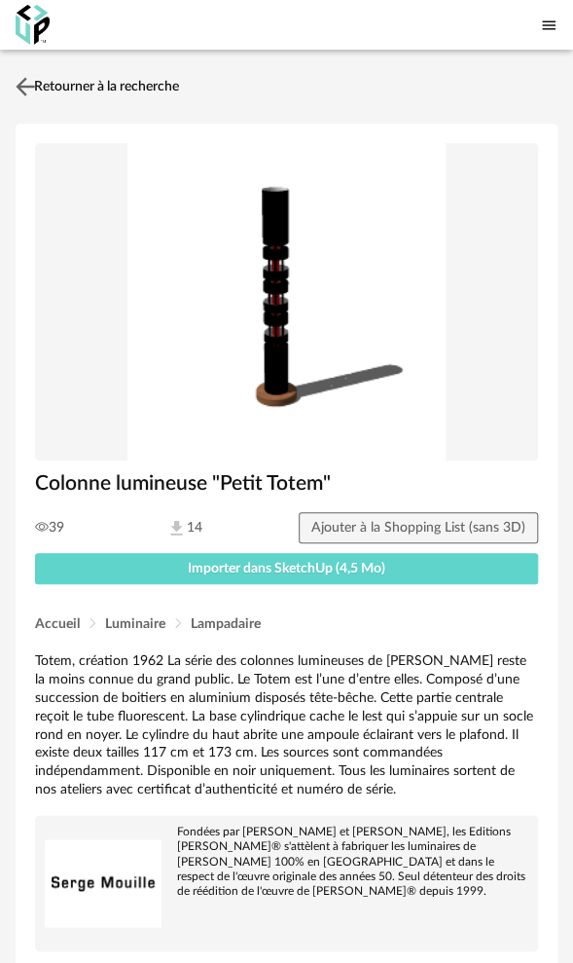
click at [51, 81] on link "Retourner à la recherche" at bounding box center [95, 86] width 168 height 43
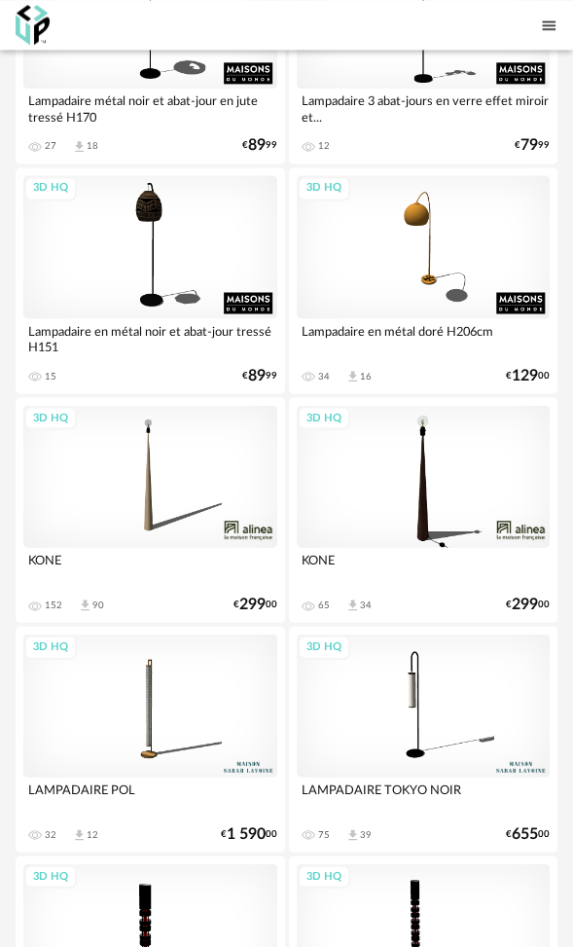
scroll to position [5932, 0]
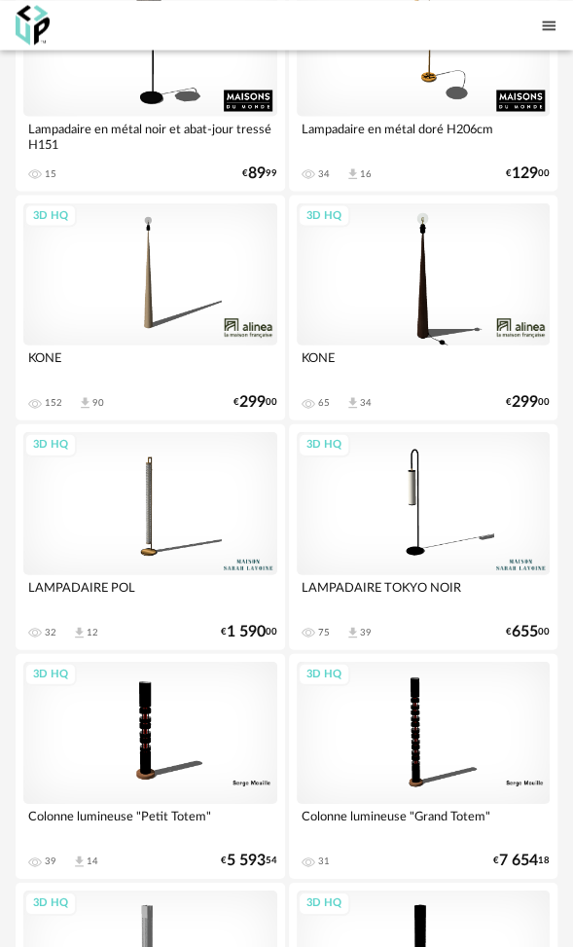
click at [410, 467] on div "3D HQ" at bounding box center [424, 502] width 254 height 143
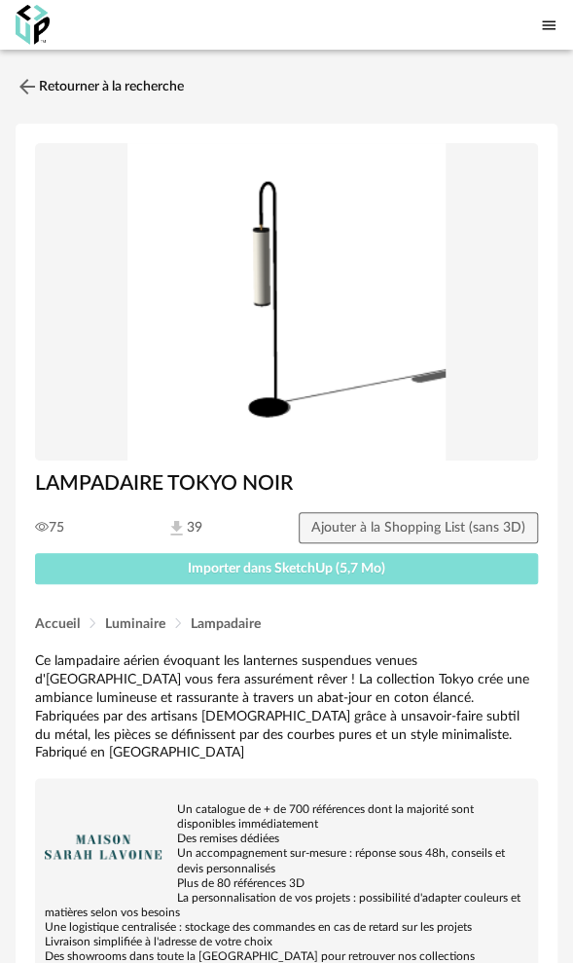
click at [216, 566] on span "Importer dans SketchUp (5,7 Mo)" at bounding box center [287, 569] width 198 height 14
